Goal: Information Seeking & Learning: Learn about a topic

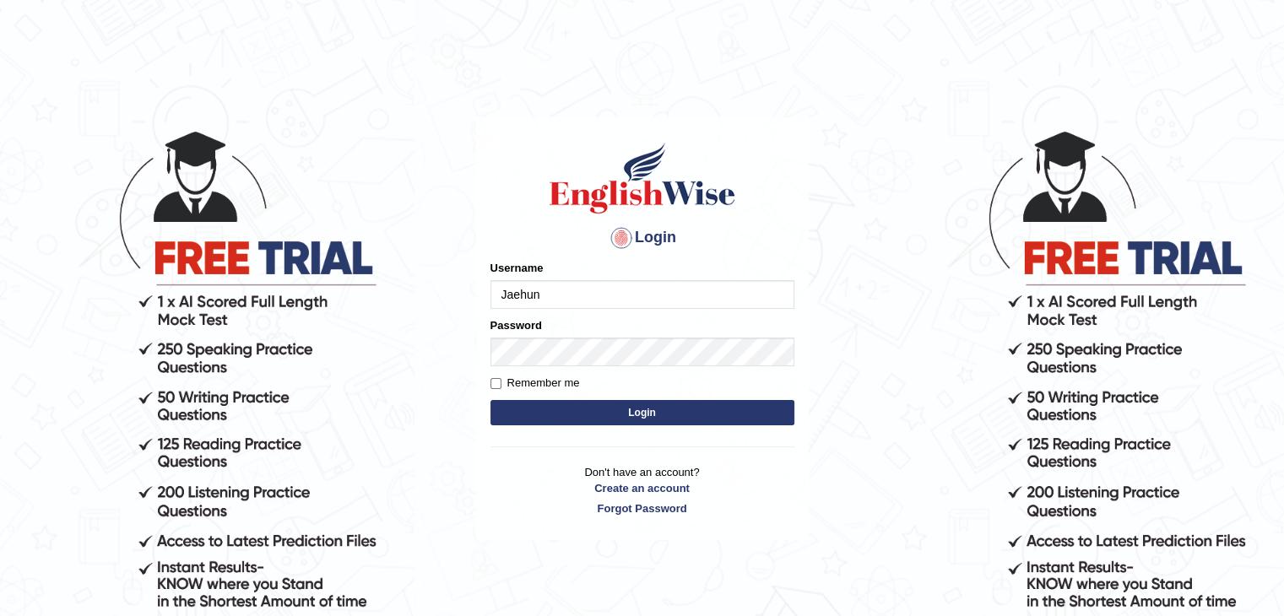
type input "Jaehun"
click at [490, 400] on button "Login" at bounding box center [642, 412] width 304 height 25
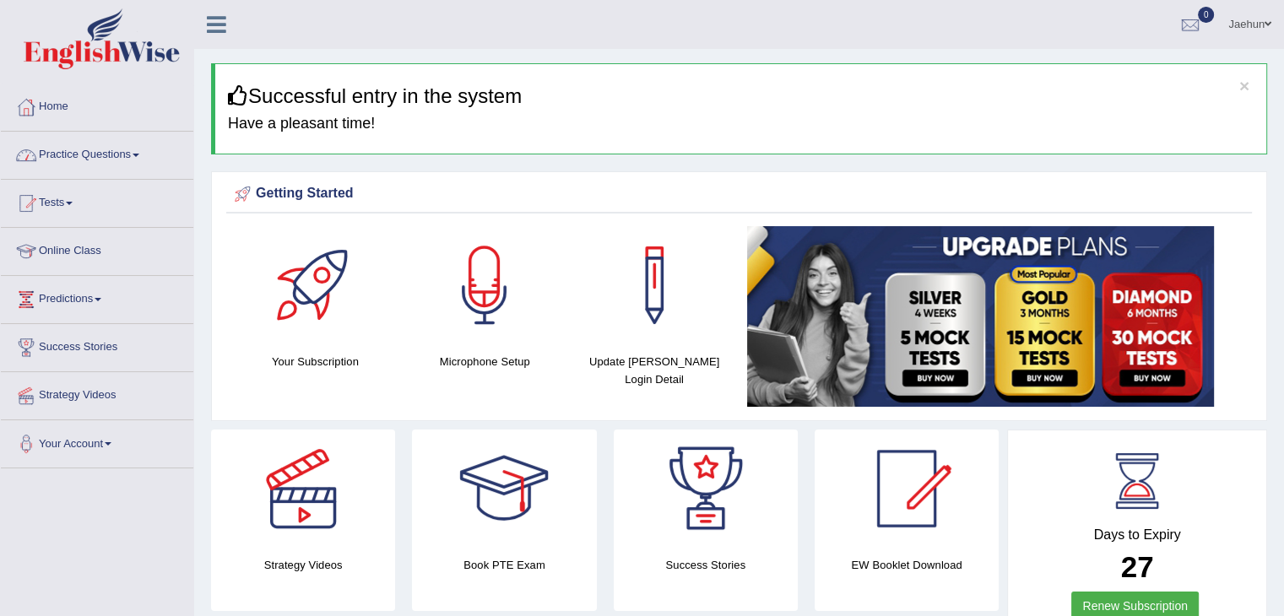
click at [121, 156] on link "Practice Questions" at bounding box center [97, 153] width 192 height 42
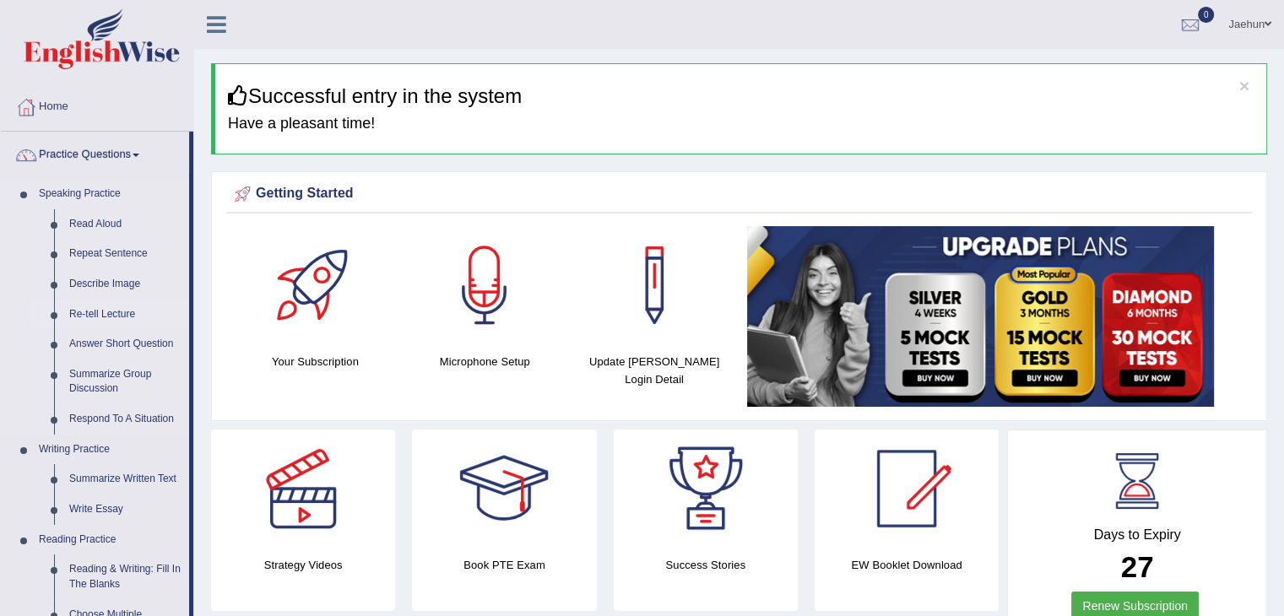
click at [110, 304] on link "Re-tell Lecture" at bounding box center [125, 315] width 127 height 30
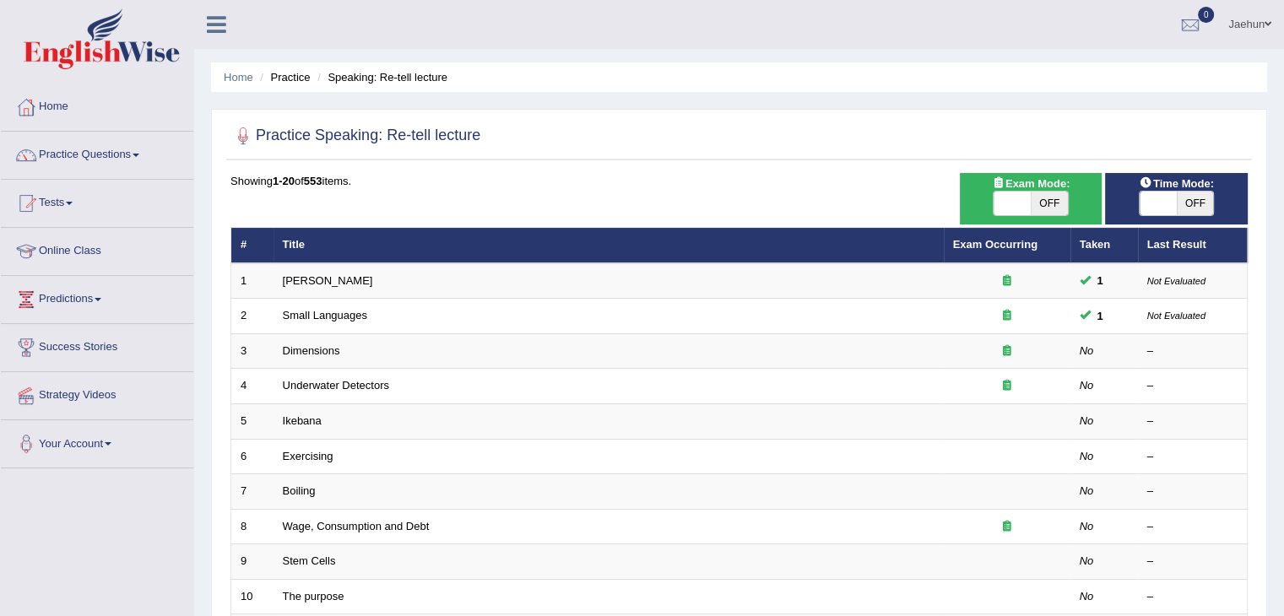
click at [1209, 193] on span "OFF" at bounding box center [1195, 204] width 37 height 24
checkbox input "true"
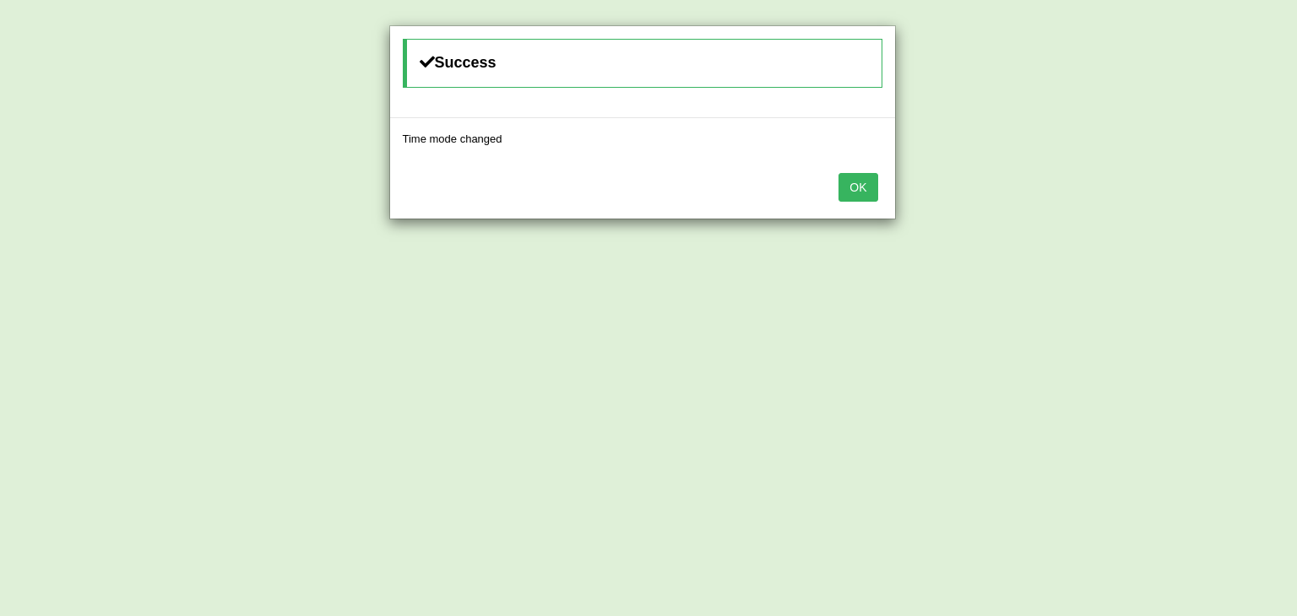
click at [852, 187] on button "OK" at bounding box center [857, 187] width 39 height 29
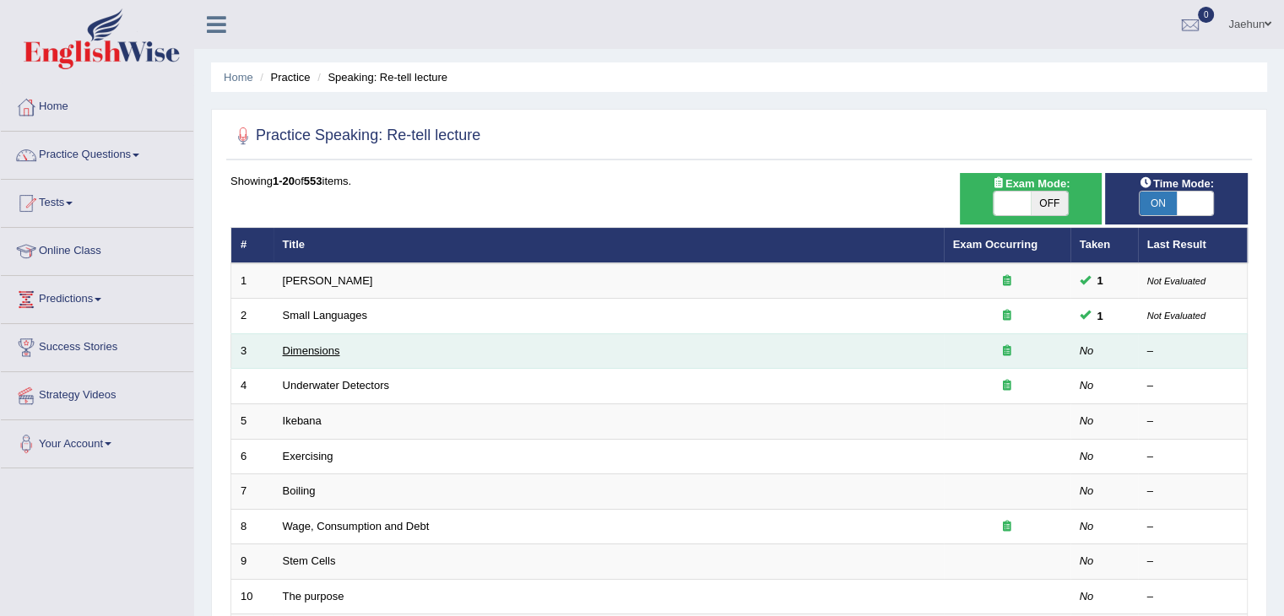
click at [310, 351] on link "Dimensions" at bounding box center [311, 350] width 57 height 13
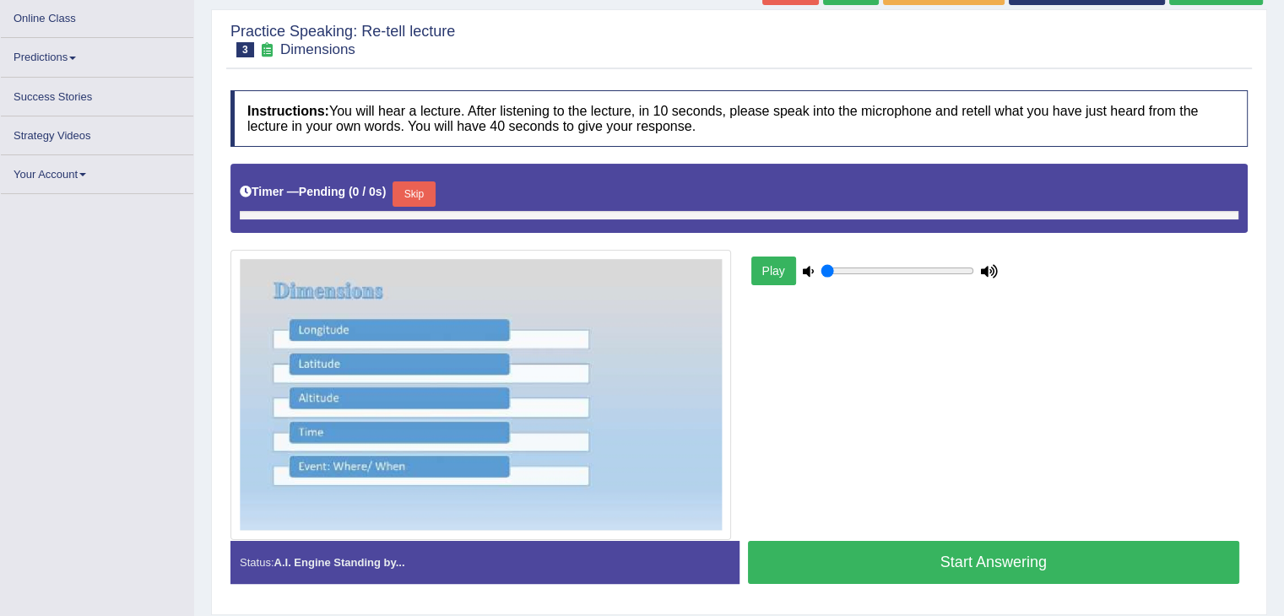
scroll to position [202, 0]
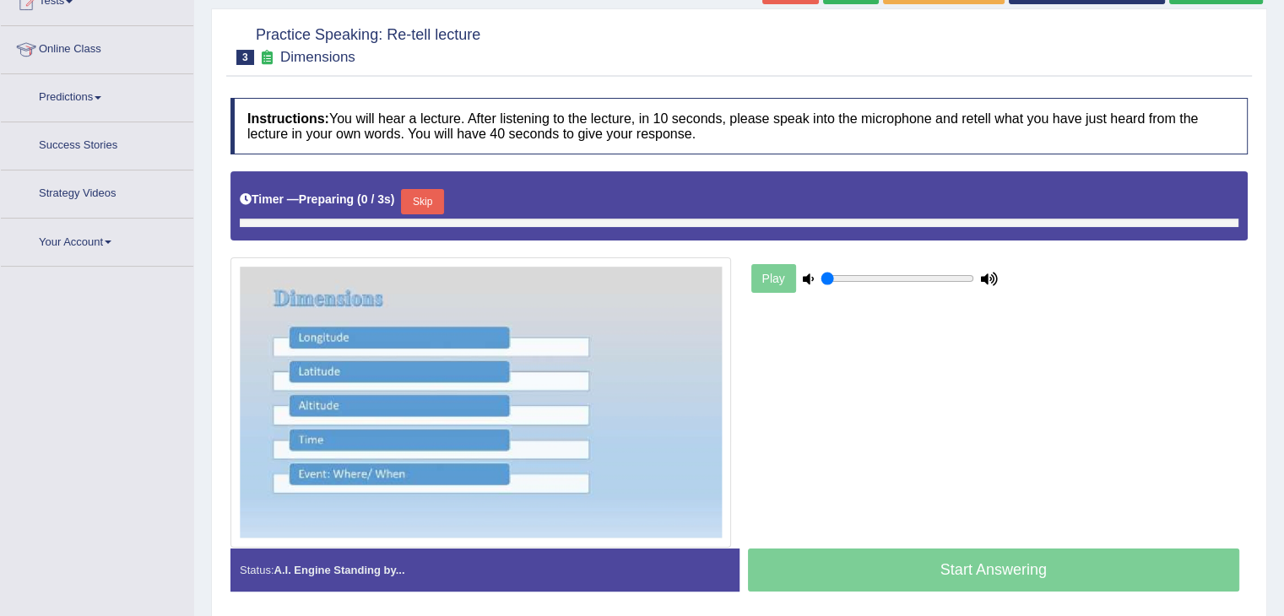
type input "1"
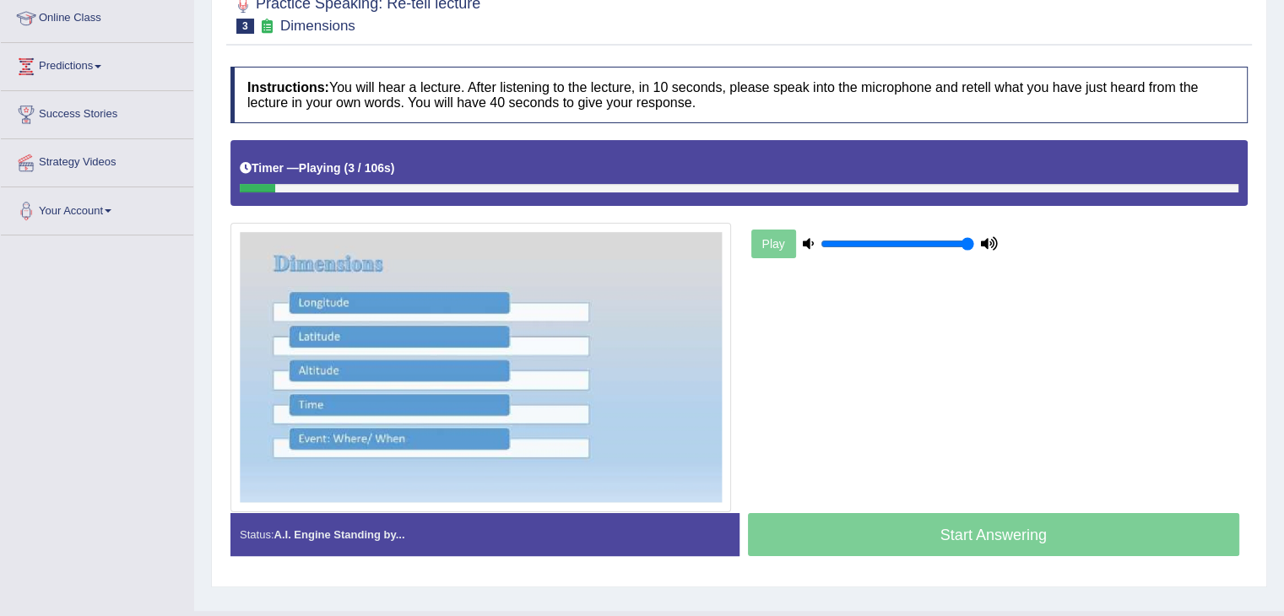
scroll to position [154, 0]
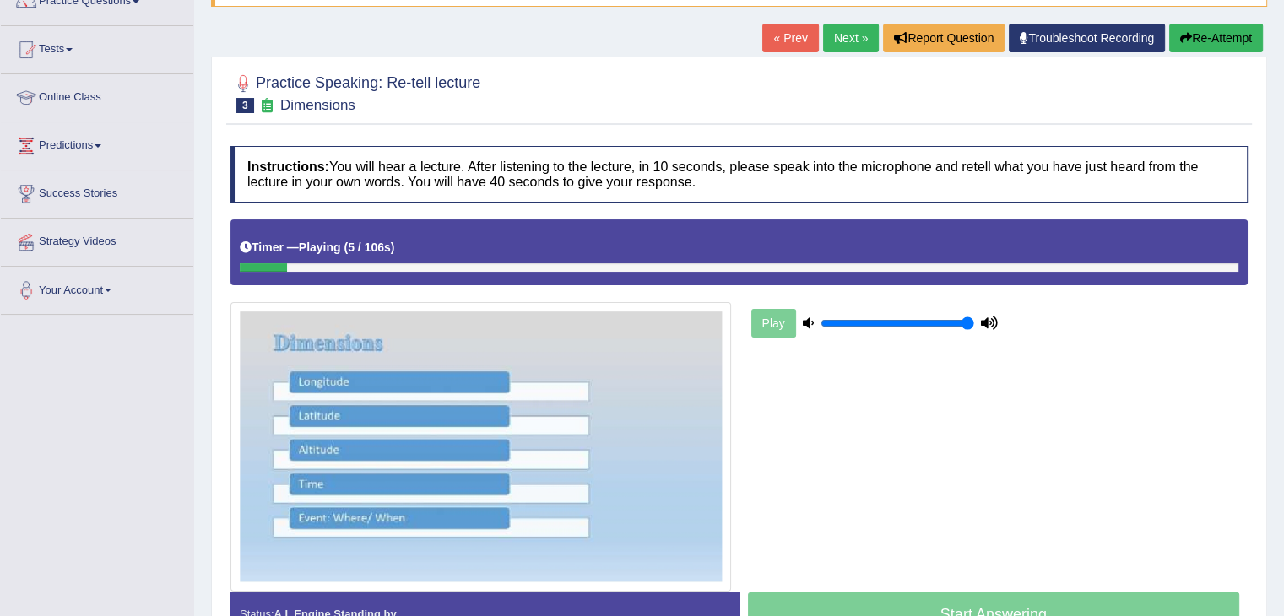
drag, startPoint x: 278, startPoint y: 268, endPoint x: 253, endPoint y: 268, distance: 24.5
click at [253, 268] on div at bounding box center [263, 267] width 47 height 8
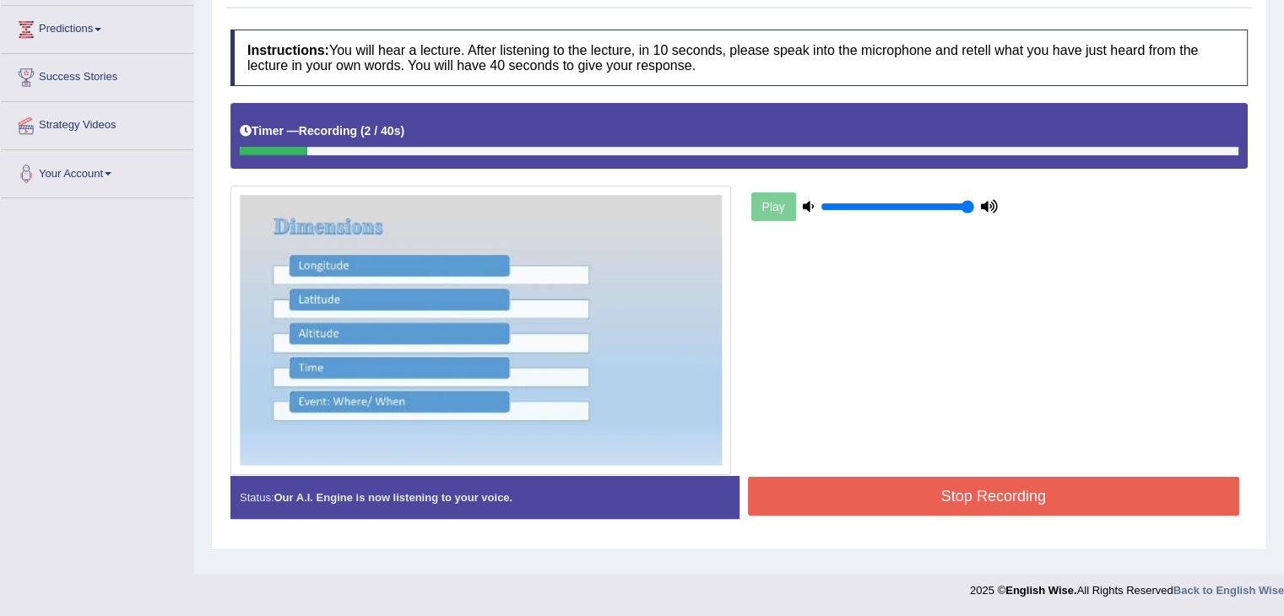
scroll to position [268, 0]
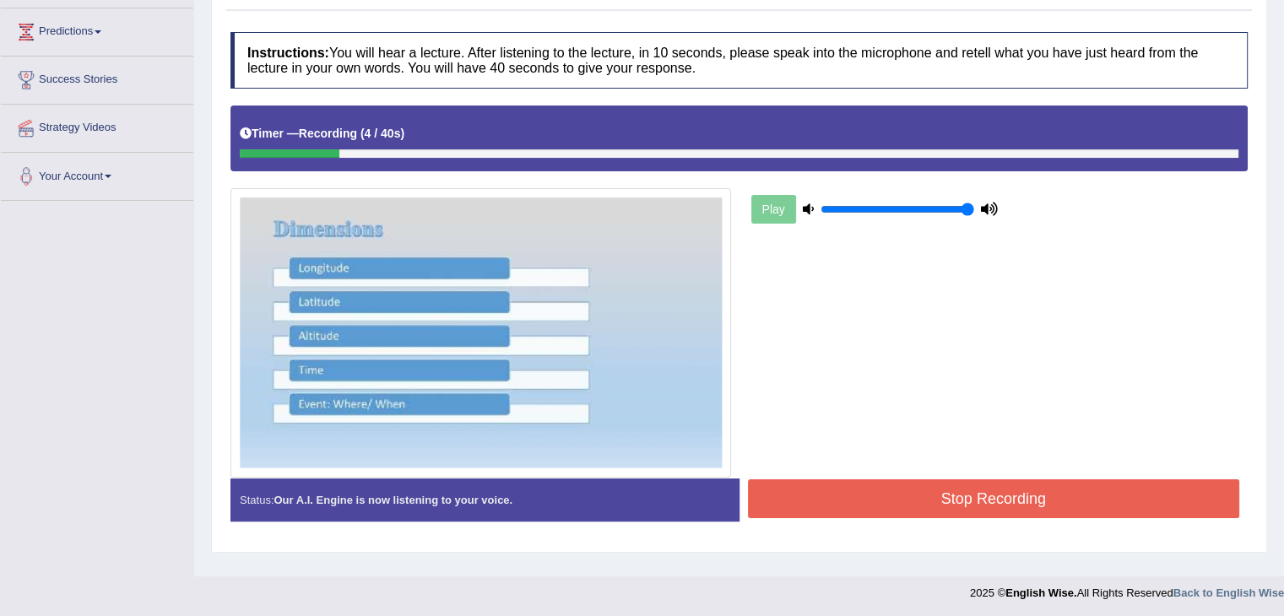
click at [912, 511] on button "Stop Recording" at bounding box center [994, 498] width 492 height 39
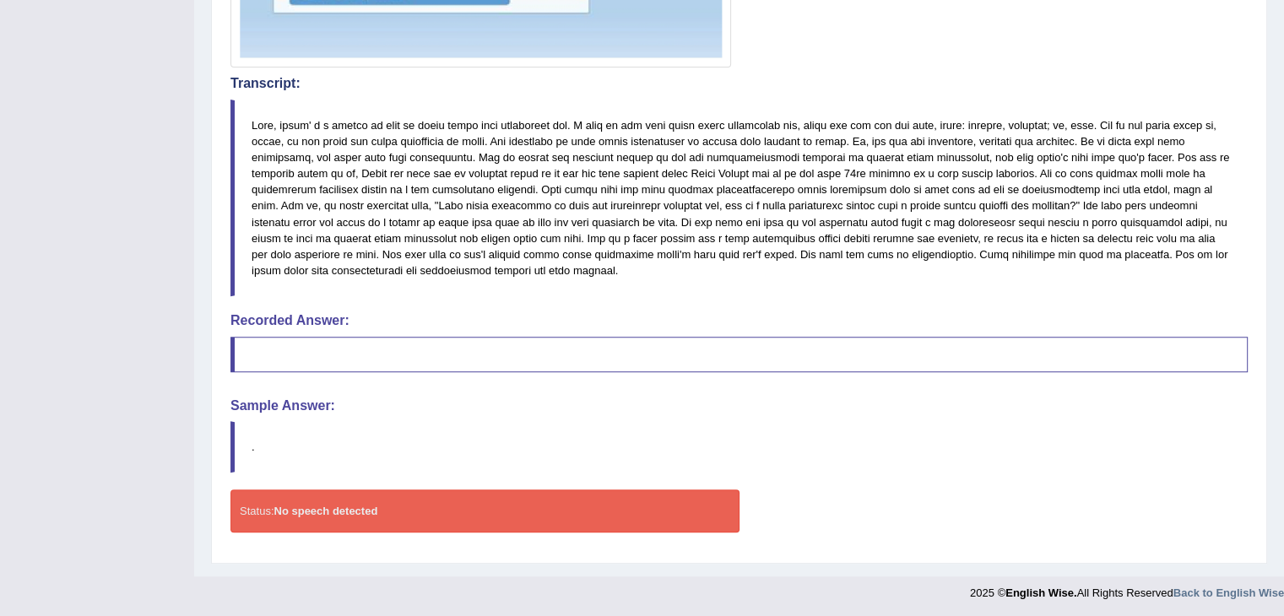
scroll to position [573, 0]
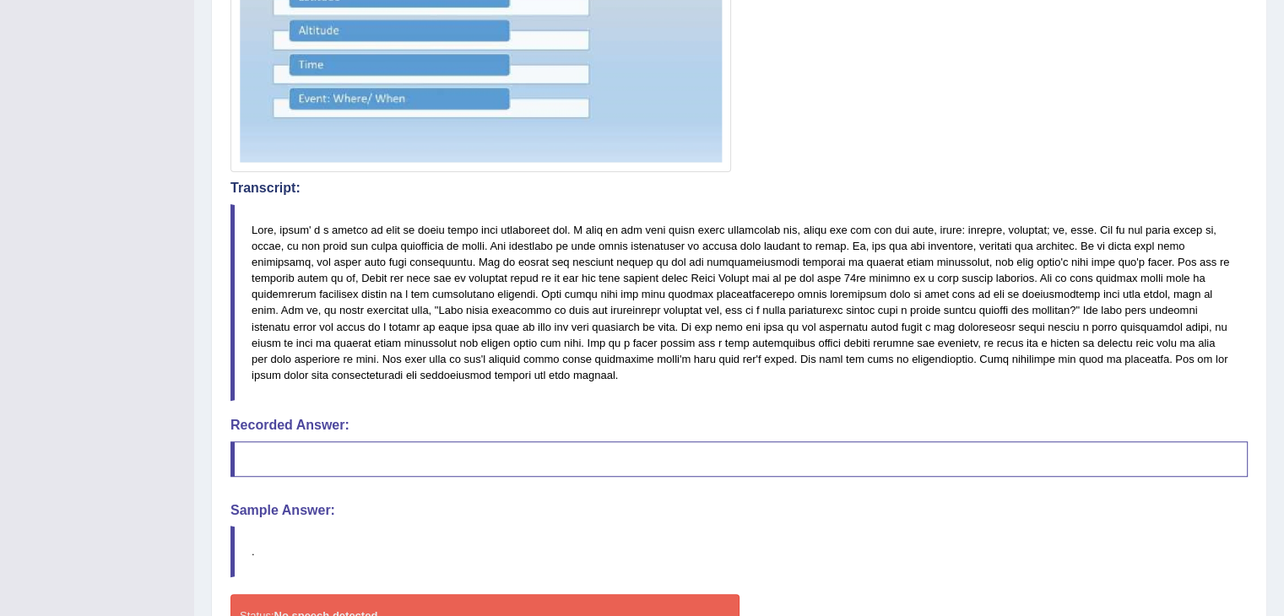
drag, startPoint x: 250, startPoint y: 222, endPoint x: 504, endPoint y: 330, distance: 276.1
click at [504, 330] on blockquote at bounding box center [738, 302] width 1017 height 197
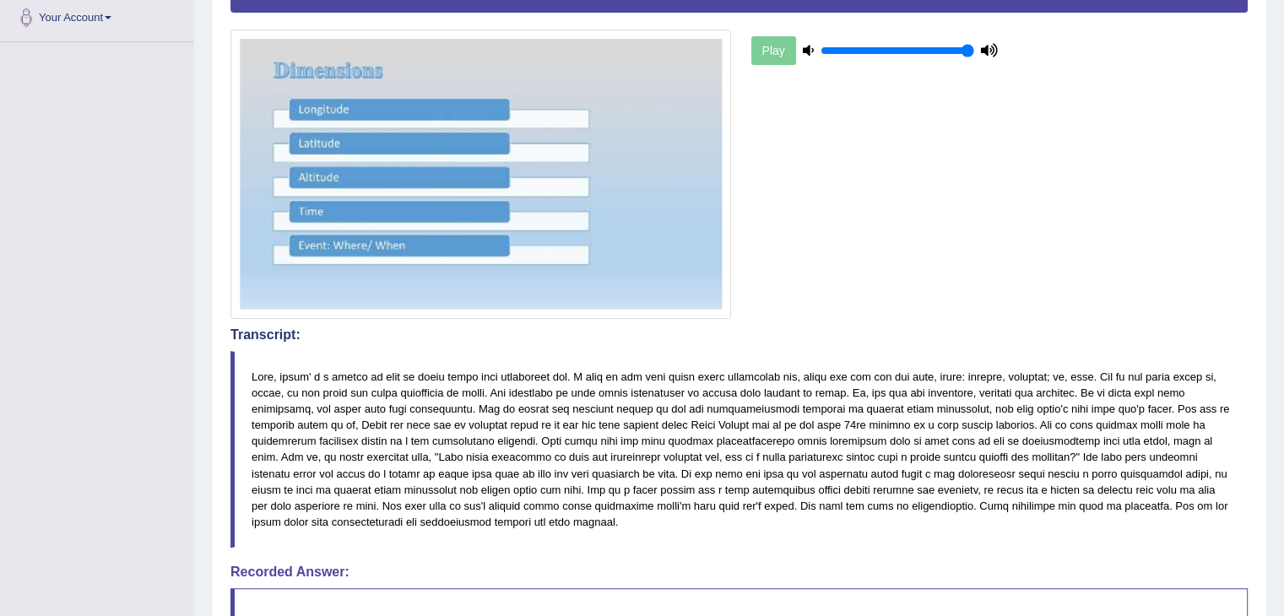
scroll to position [486, 0]
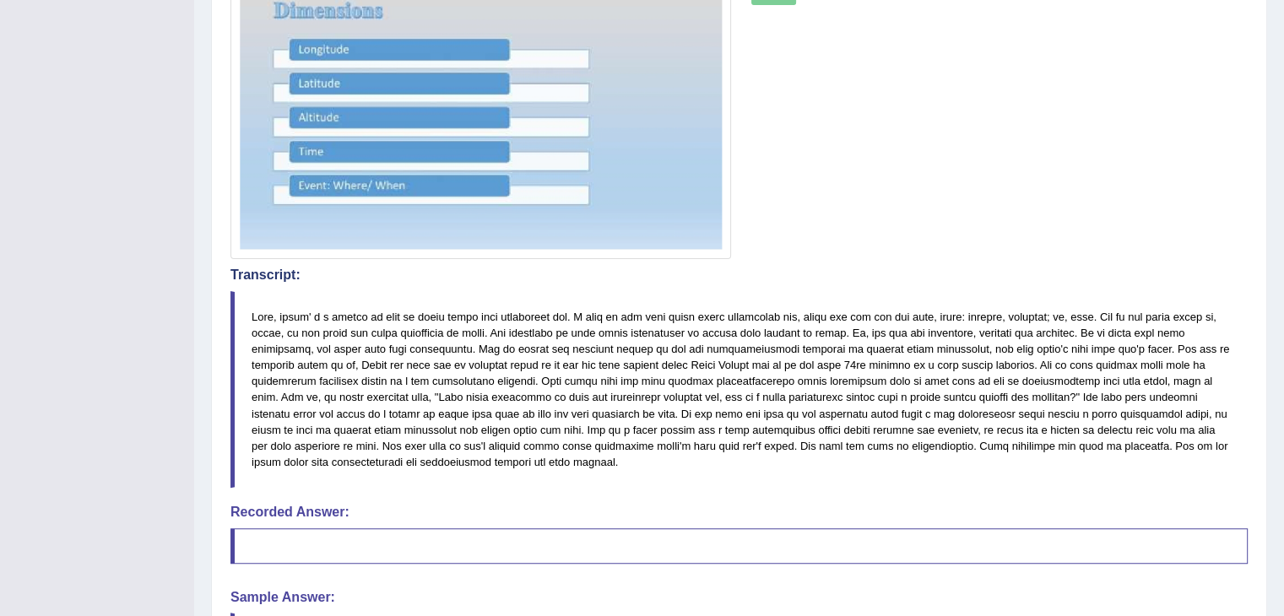
drag, startPoint x: 253, startPoint y: 307, endPoint x: 604, endPoint y: 448, distance: 378.4
click at [604, 448] on blockquote at bounding box center [738, 389] width 1017 height 197
click at [388, 330] on blockquote at bounding box center [738, 389] width 1017 height 197
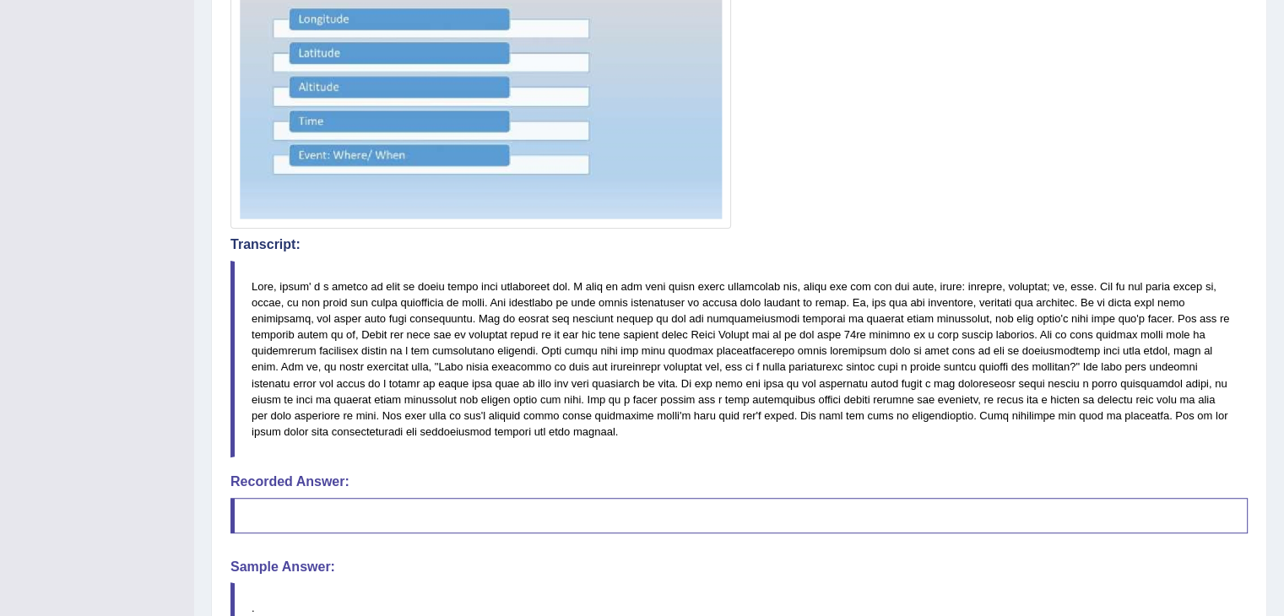
scroll to position [523, 0]
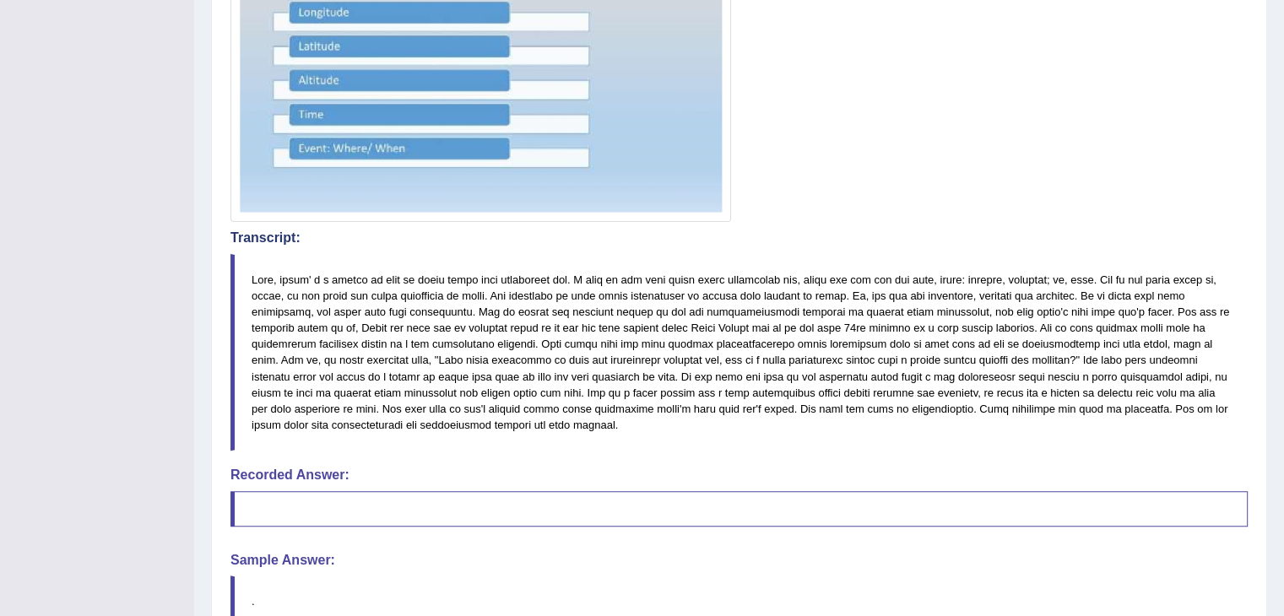
drag, startPoint x: 248, startPoint y: 265, endPoint x: 354, endPoint y: 325, distance: 121.3
click at [354, 325] on blockquote at bounding box center [738, 352] width 1017 height 197
click at [420, 358] on blockquote at bounding box center [738, 352] width 1017 height 197
